Goal: Information Seeking & Learning: Learn about a topic

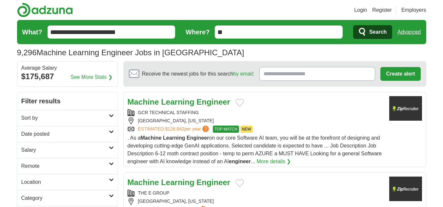
click at [57, 135] on h2 "Date posted" at bounding box center [64, 134] width 87 height 8
click at [37, 147] on link "Last 24 hours" at bounding box center [67, 150] width 92 height 8
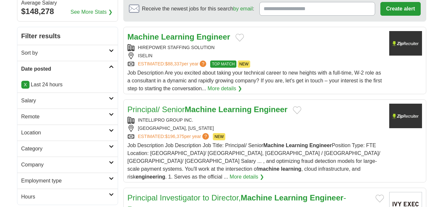
scroll to position [66, 0]
click at [63, 116] on h2 "Remote" at bounding box center [64, 117] width 87 height 8
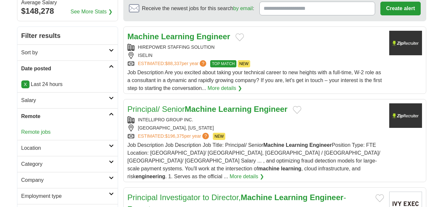
click at [49, 131] on link "Remote jobs" at bounding box center [35, 132] width 29 height 6
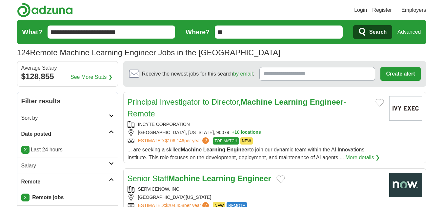
click at [161, 105] on link "Principal Investigator to Director, Machine Learning Engineer - Remote" at bounding box center [236, 108] width 218 height 21
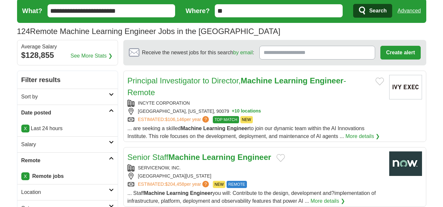
scroll to position [33, 0]
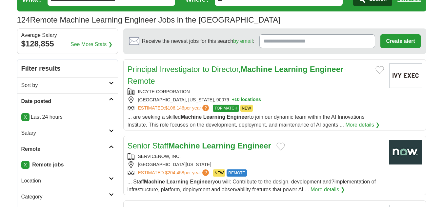
click at [161, 150] on link "Senior Staff Machine Learning Engineer" at bounding box center [198, 146] width 143 height 9
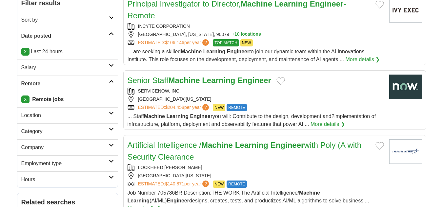
scroll to position [131, 0]
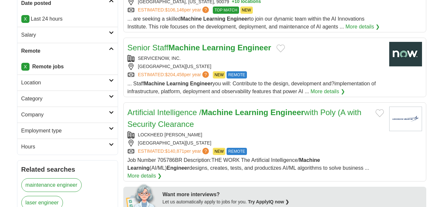
click at [202, 117] on h2 "Artificial Intelligence / Machine Learning Engineer with Poly (A with Security …" at bounding box center [248, 119] width 242 height 24
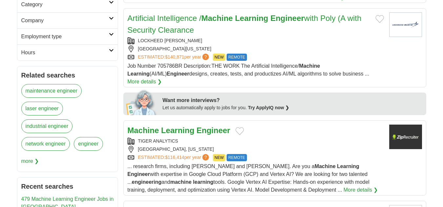
scroll to position [262, 0]
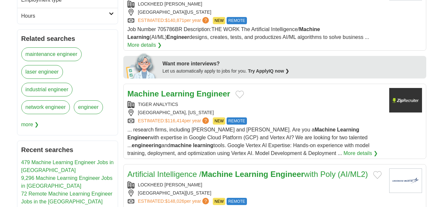
click at [181, 89] on strong "Learning" at bounding box center [177, 93] width 33 height 9
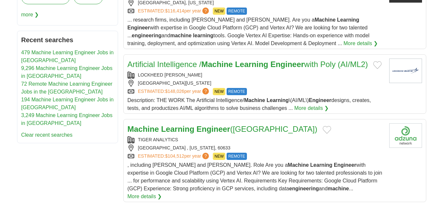
scroll to position [393, 0]
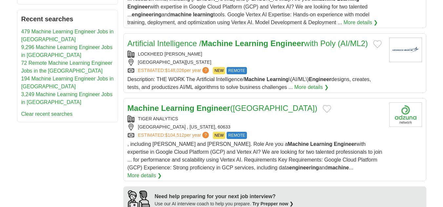
click at [202, 113] on strong "Engineer" at bounding box center [213, 108] width 34 height 9
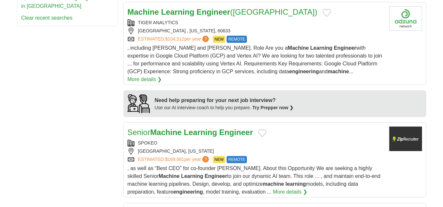
scroll to position [491, 0]
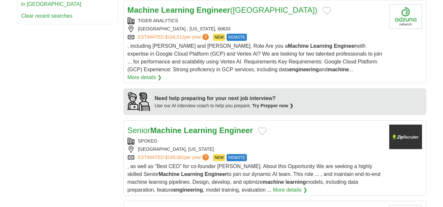
click at [168, 129] on strong "Machine" at bounding box center [165, 130] width 31 height 9
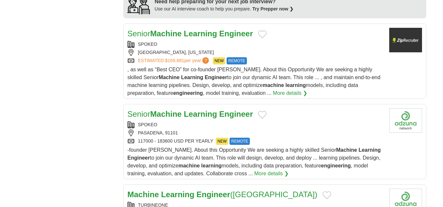
scroll to position [590, 0]
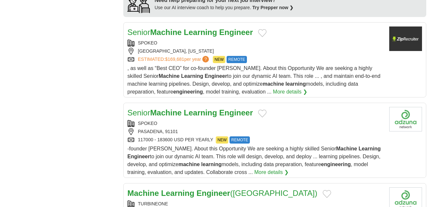
click at [137, 107] on h2 "Senior Machine Learning Engineer" at bounding box center [189, 113] width 125 height 12
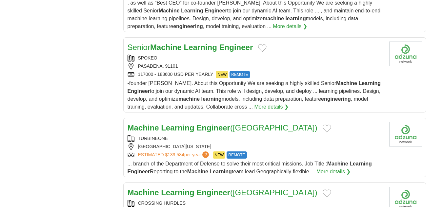
scroll to position [688, 0]
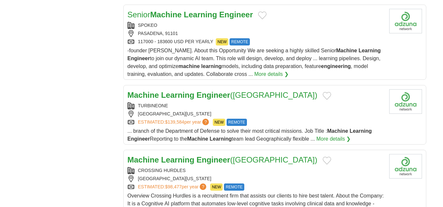
click at [145, 132] on div "... branch of the Department of Defense to solve their most critical missions. …" at bounding box center [255, 135] width 256 height 16
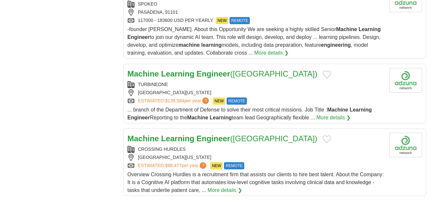
scroll to position [721, 0]
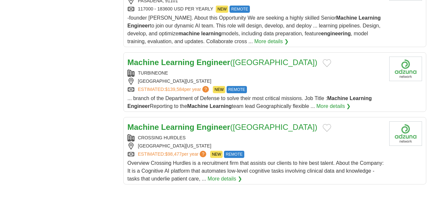
click at [144, 127] on strong "Machine" at bounding box center [142, 127] width 31 height 9
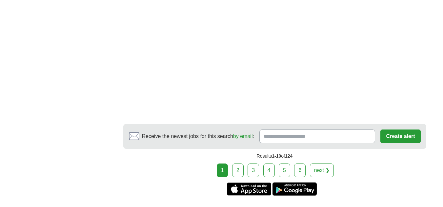
scroll to position [1015, 0]
